Goal: Obtain resource: Obtain resource

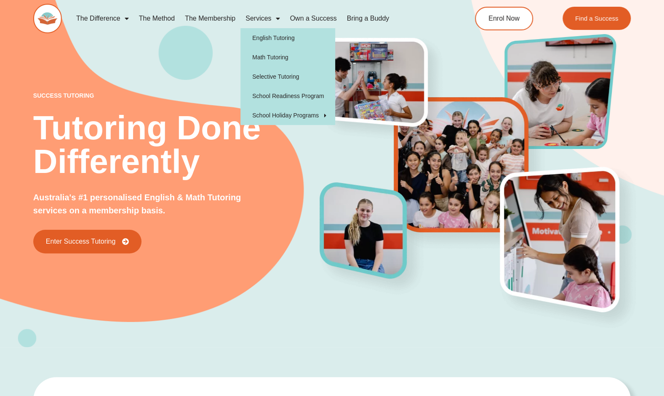
click at [215, 9] on link "The Membership" at bounding box center [210, 18] width 61 height 19
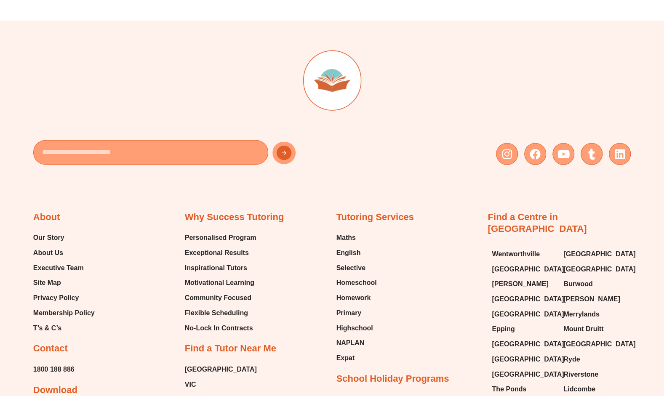
scroll to position [3322, 0]
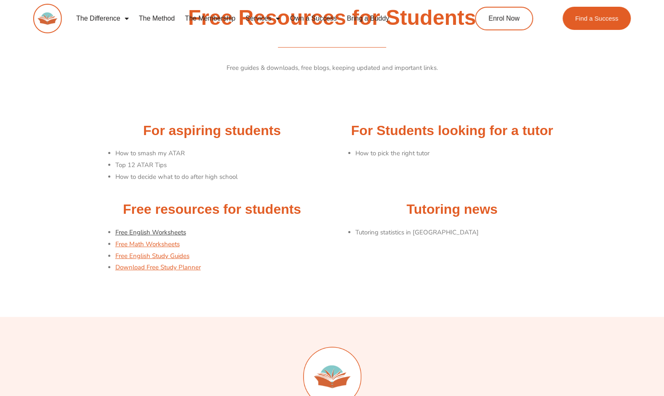
click at [156, 233] on link "Free English Worksheets" at bounding box center [150, 232] width 71 height 8
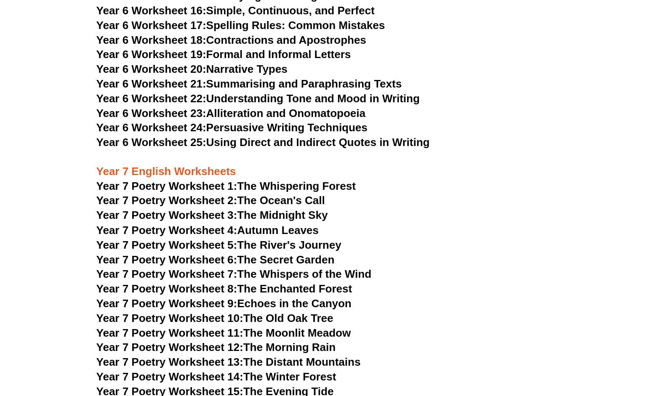
scroll to position [4761, 0]
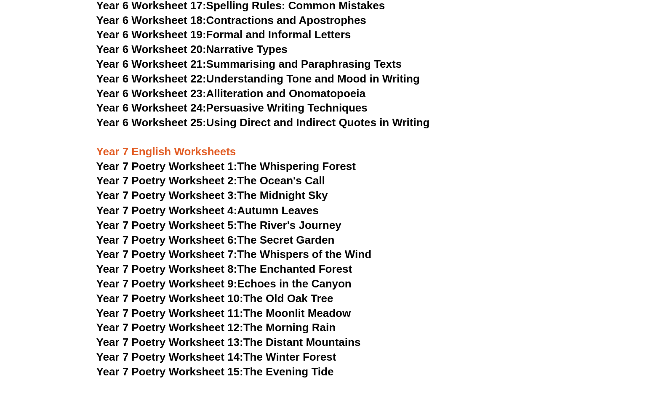
click at [319, 335] on link "Year 7 Poetry Worksheet 13: The Distant Mountains" at bounding box center [228, 341] width 264 height 13
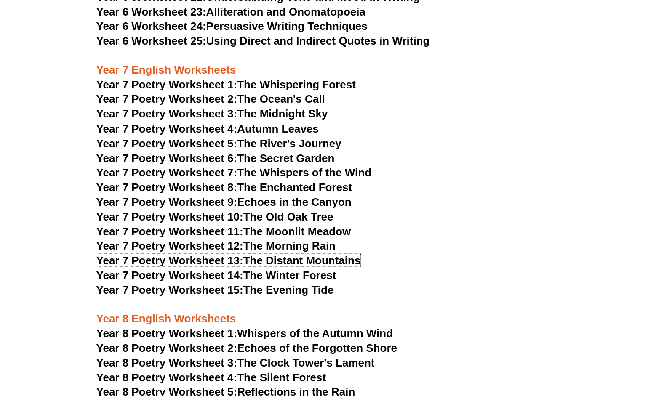
scroll to position [4846, 0]
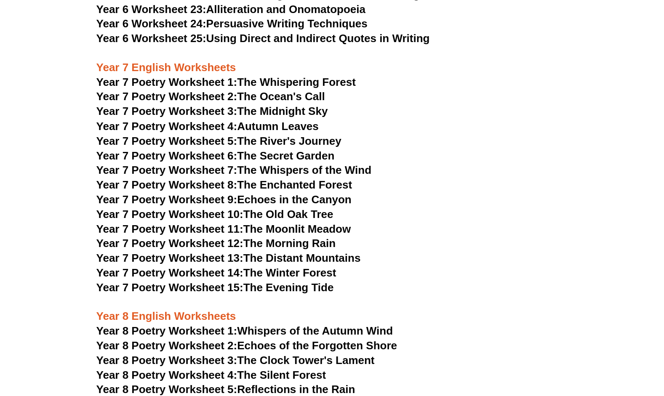
click at [298, 237] on link "Year 7 Poetry Worksheet 12: The Morning Rain" at bounding box center [215, 243] width 239 height 13
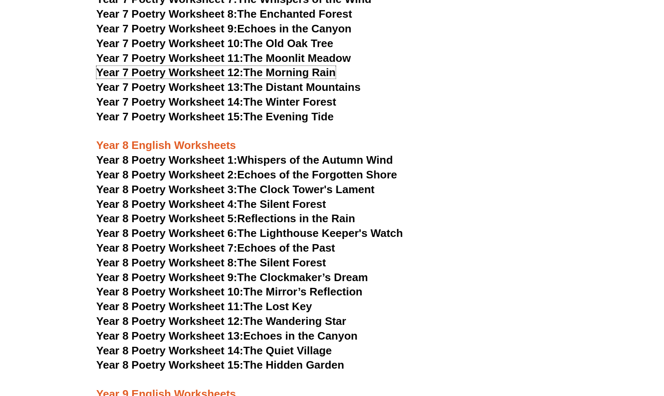
scroll to position [5014, 0]
